Goal: Information Seeking & Learning: Check status

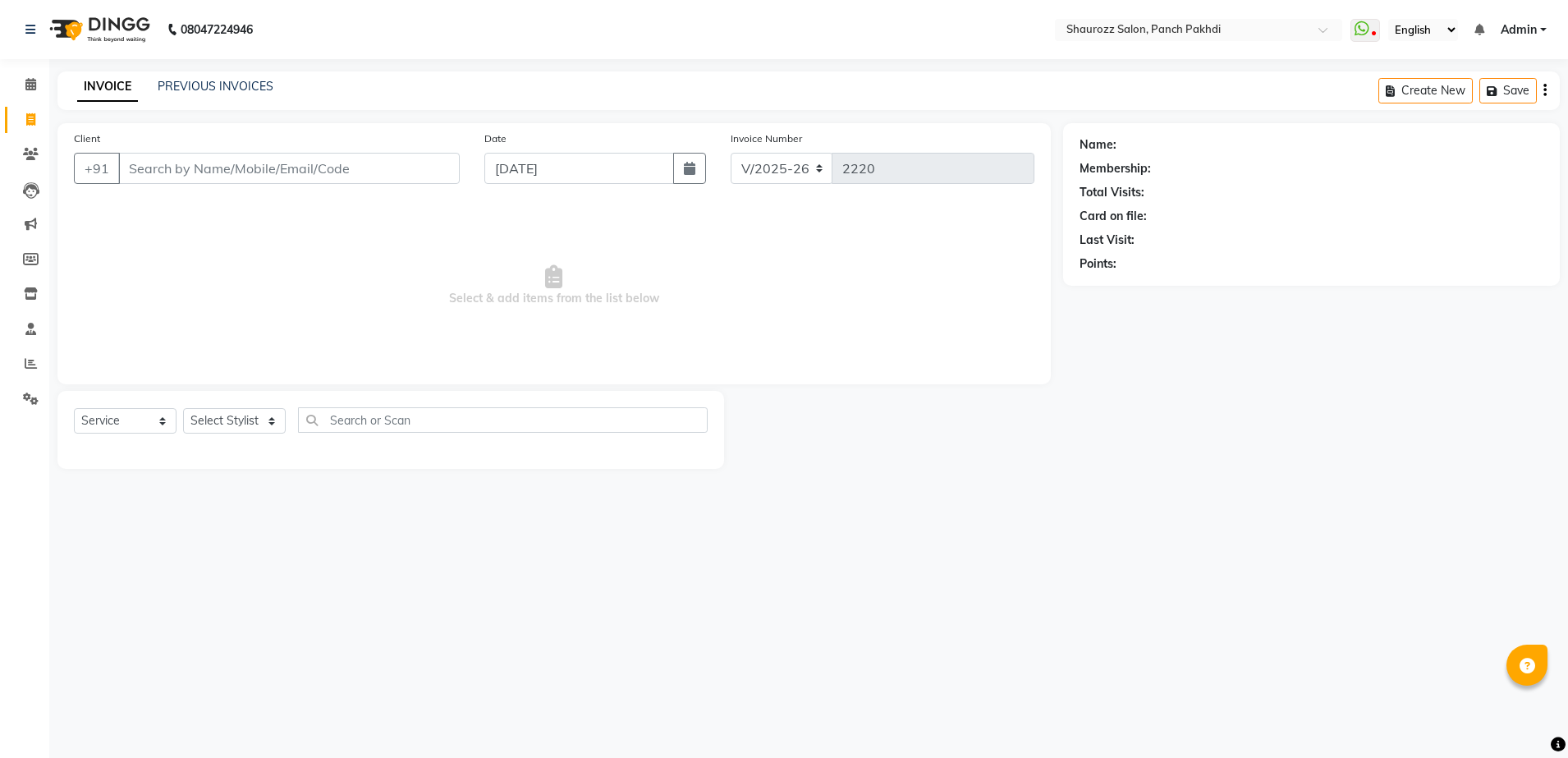
select select "485"
select select "service"
click at [30, 366] on icon at bounding box center [30, 363] width 12 height 12
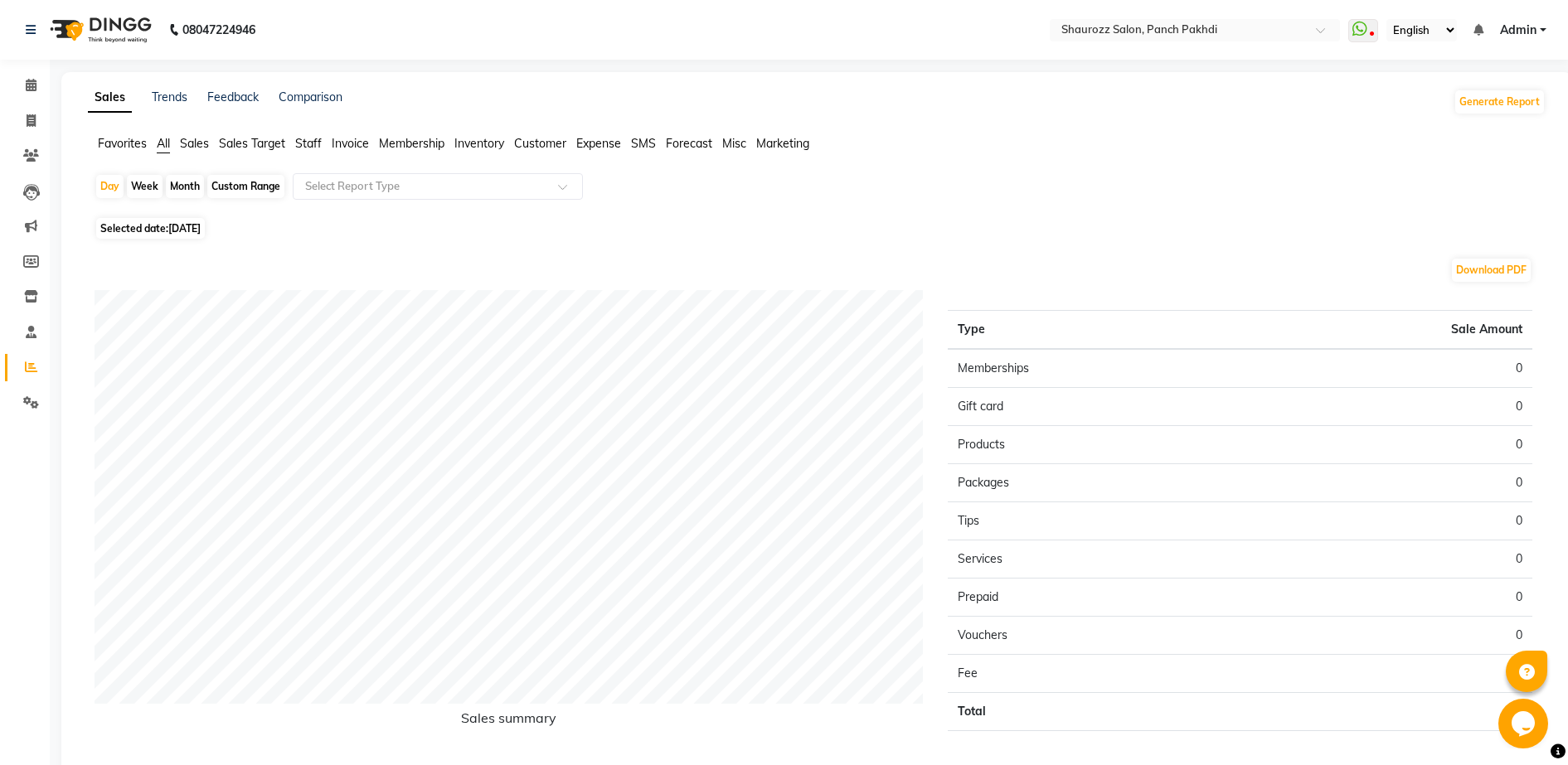
click at [189, 149] on span "Sales" at bounding box center [194, 143] width 29 height 15
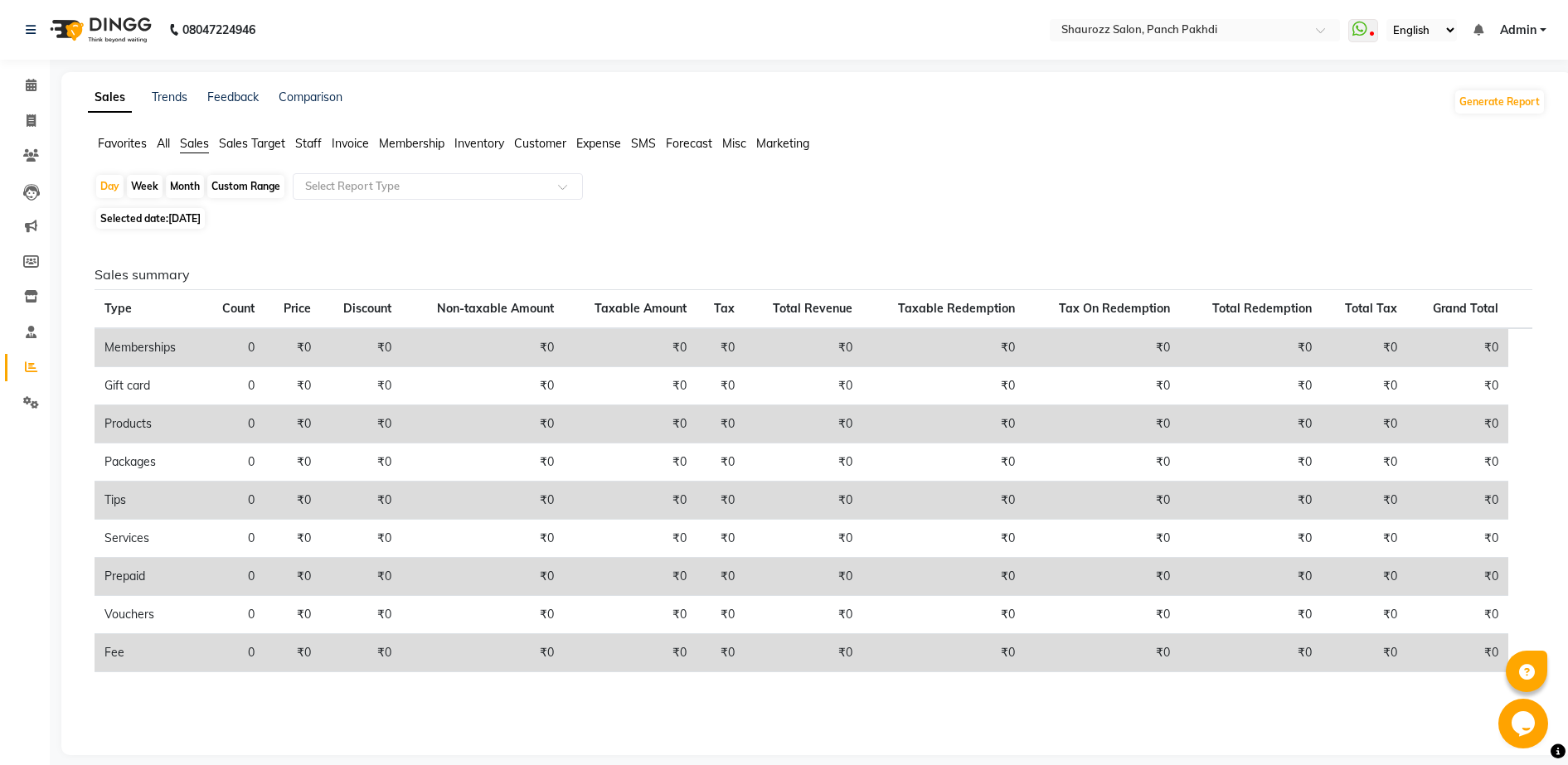
click at [162, 150] on span "All" at bounding box center [164, 143] width 13 height 15
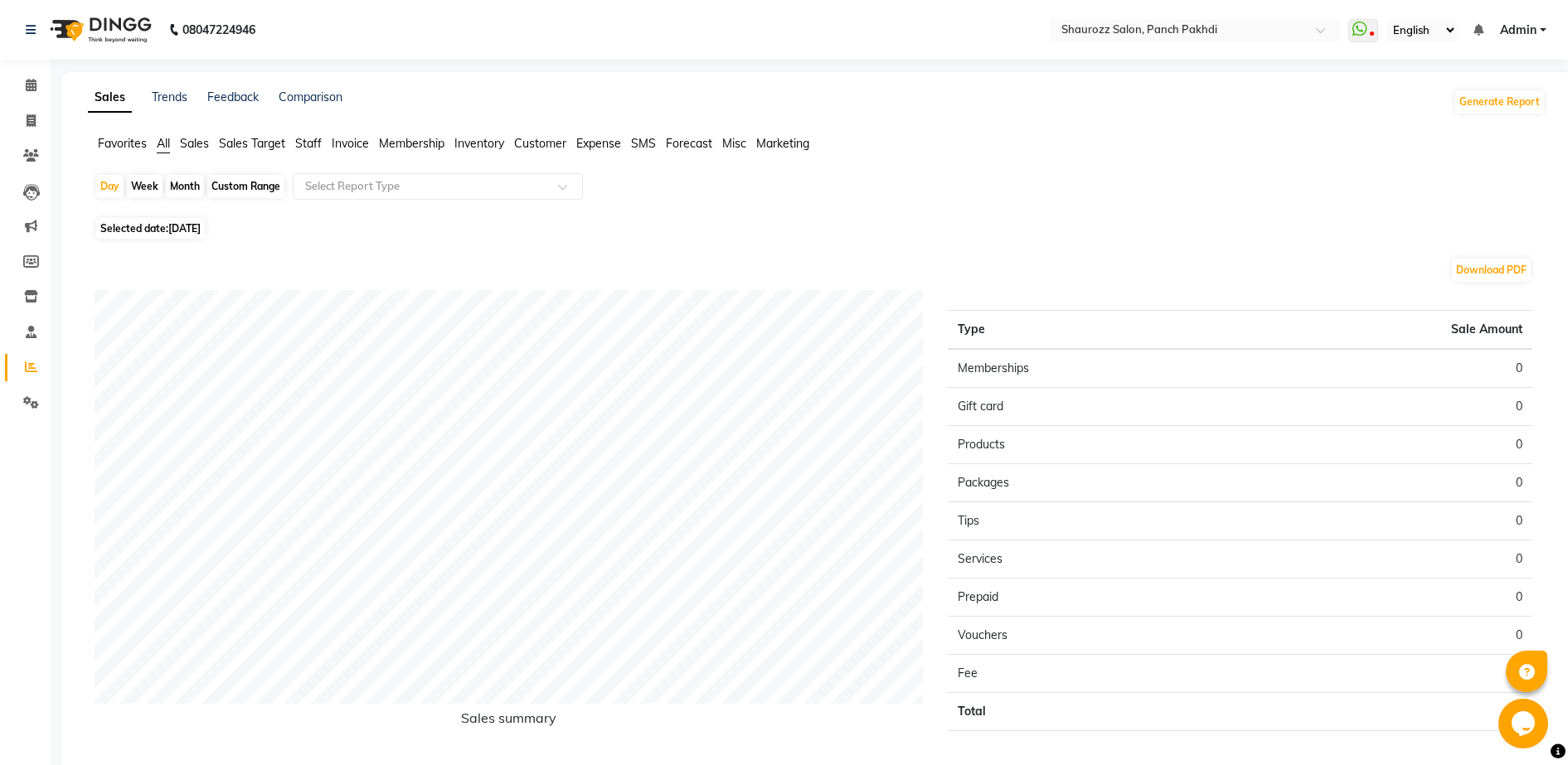
click at [190, 187] on div "Month" at bounding box center [184, 186] width 38 height 23
select select "9"
select select "2025"
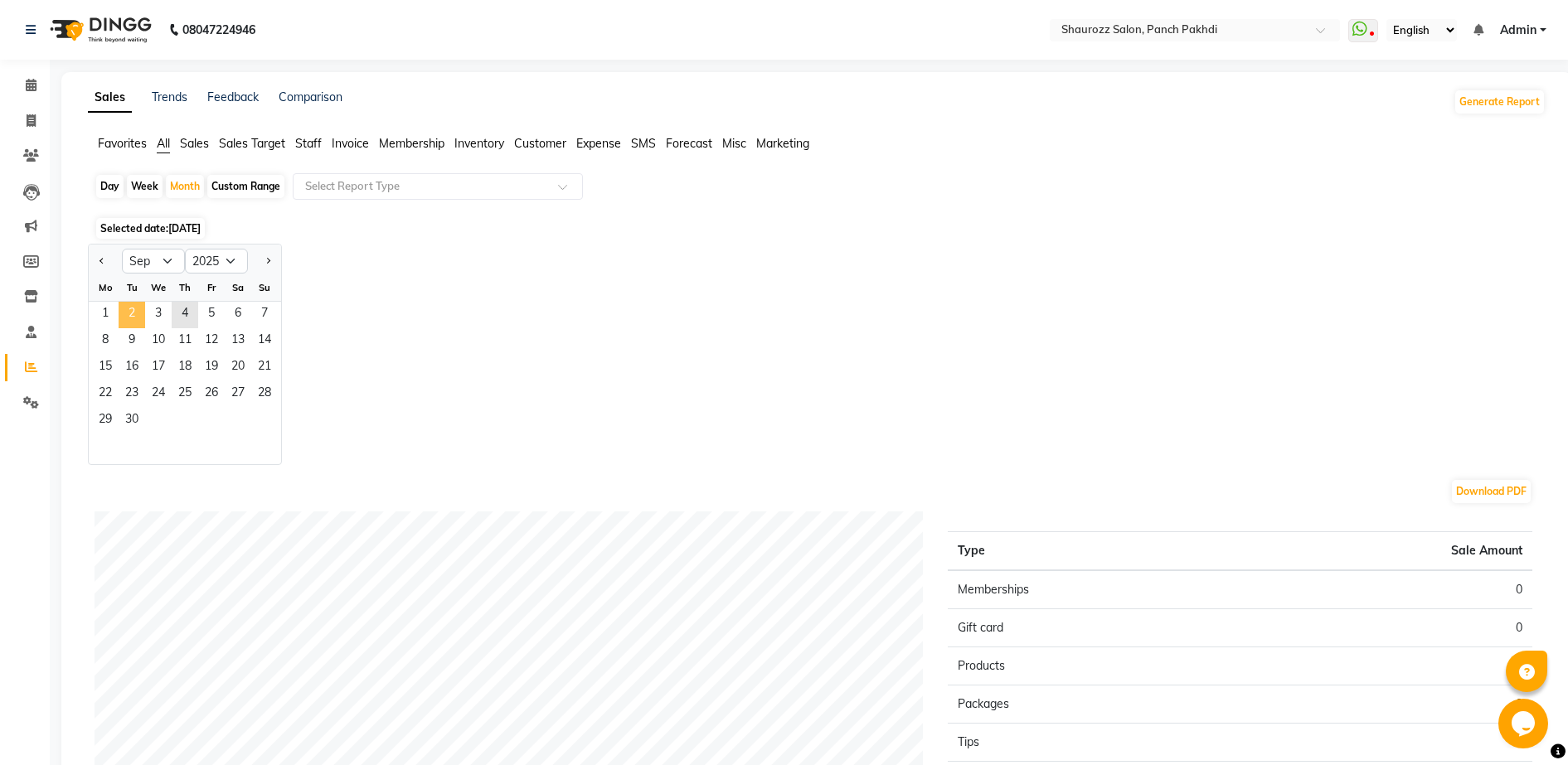
click at [119, 310] on span "2" at bounding box center [132, 315] width 27 height 27
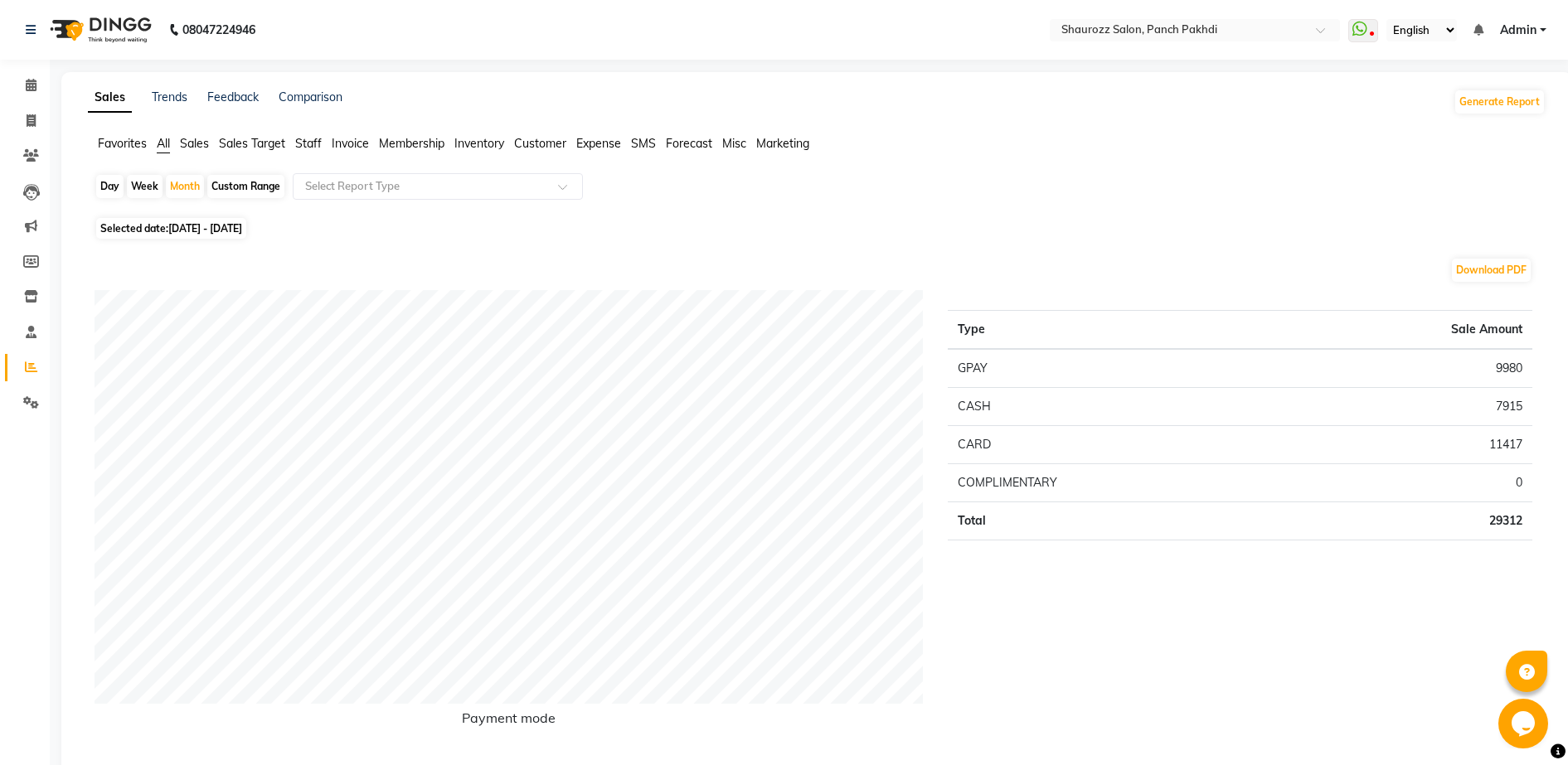
drag, startPoint x: 1143, startPoint y: 231, endPoint x: 1188, endPoint y: 234, distance: 45.1
click at [1147, 233] on div "Selected date: [DATE] - [DATE]" at bounding box center [820, 228] width 1451 height 17
